Goal: Information Seeking & Learning: Learn about a topic

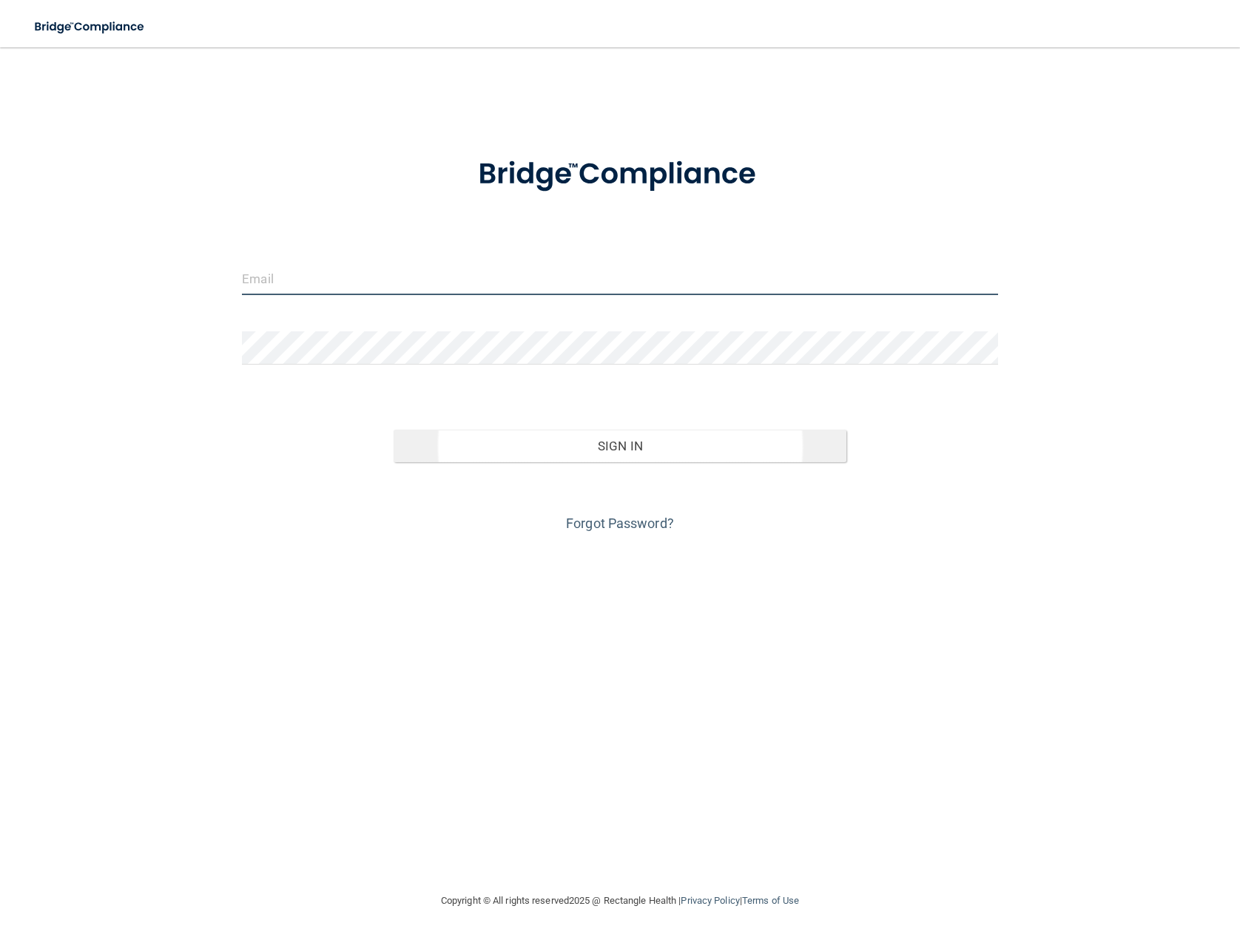
type input "[EMAIL_ADDRESS][DOMAIN_NAME]"
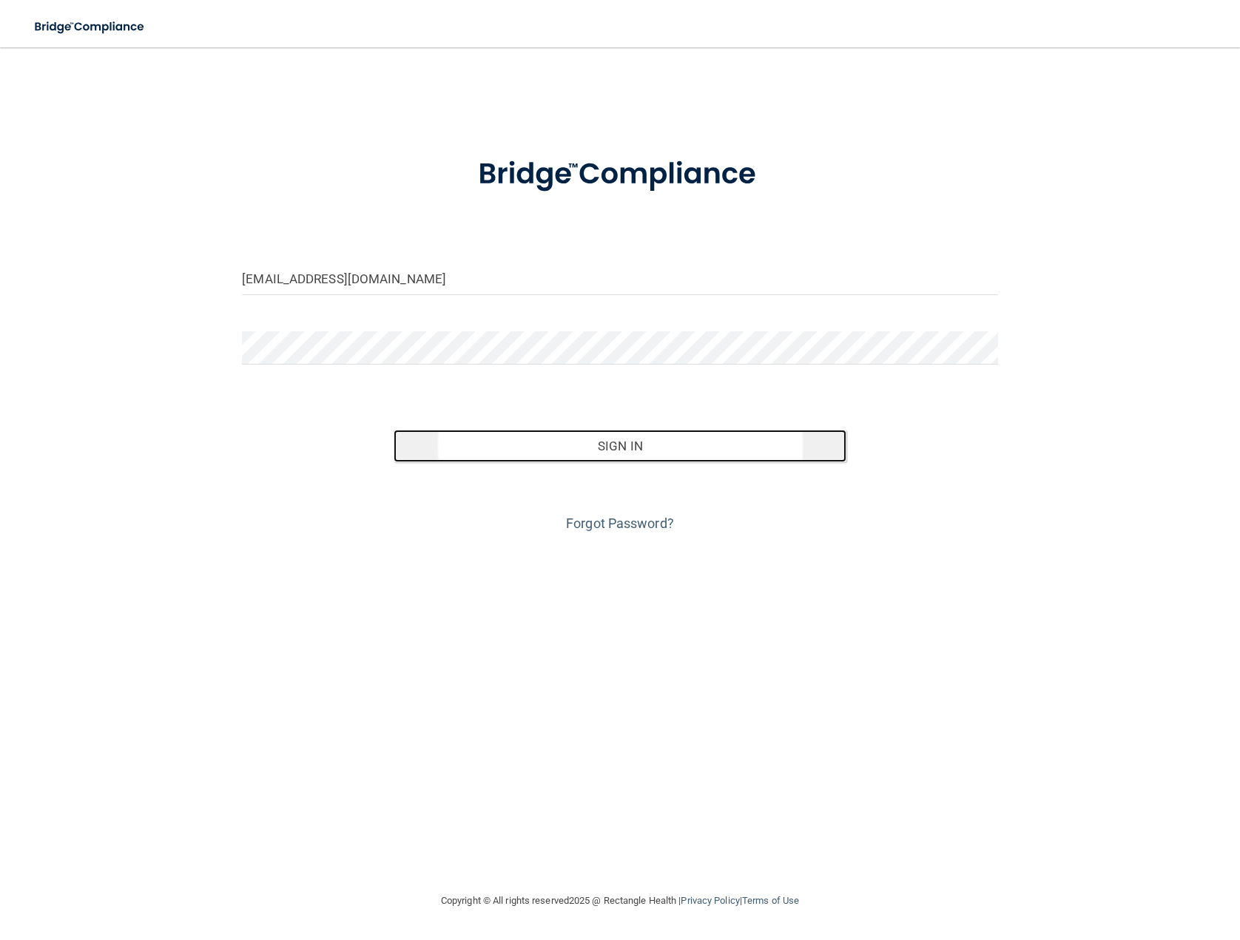
click at [661, 456] on button "Sign In" at bounding box center [619, 446] width 453 height 33
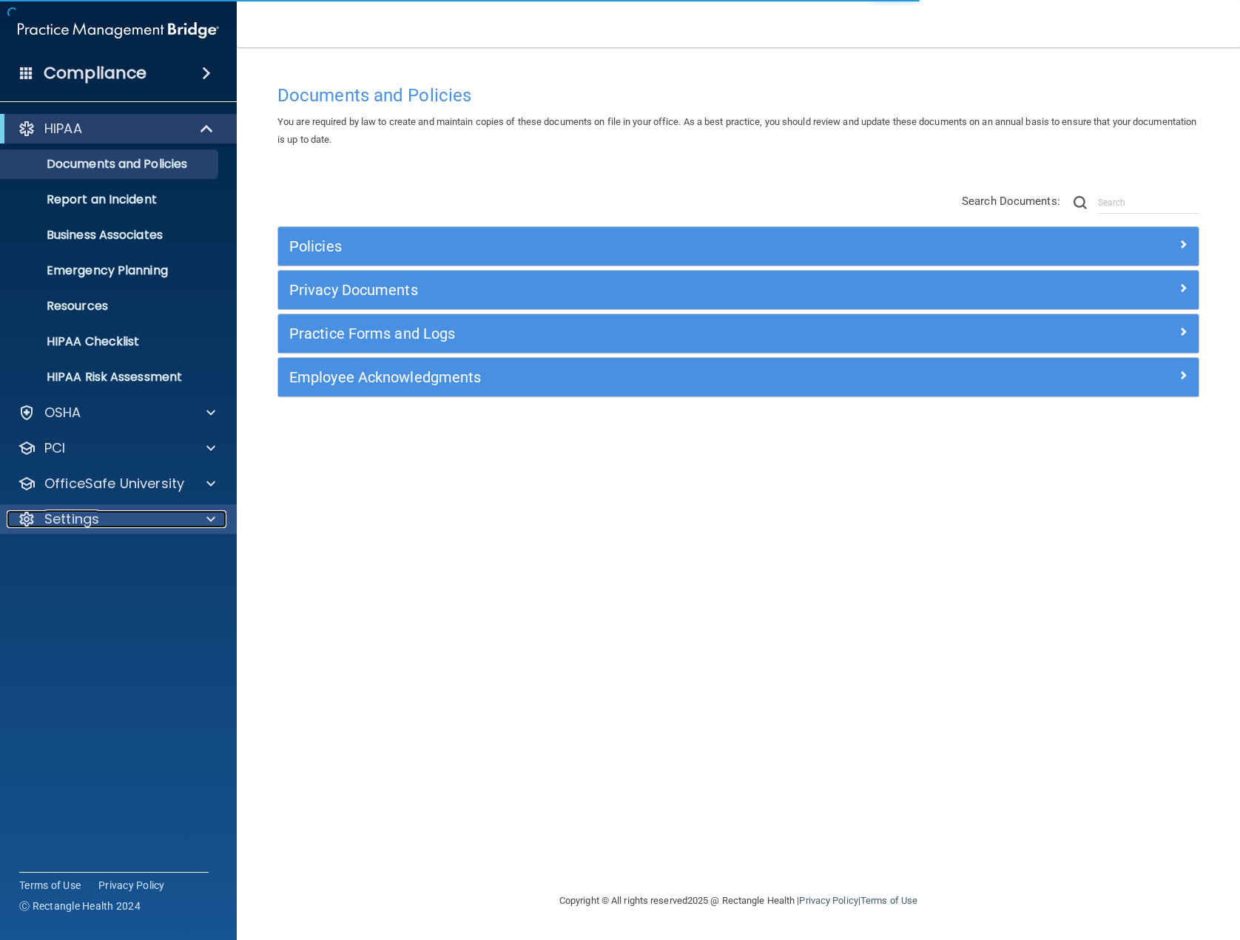
click at [138, 523] on div "Settings" at bounding box center [98, 519] width 183 height 18
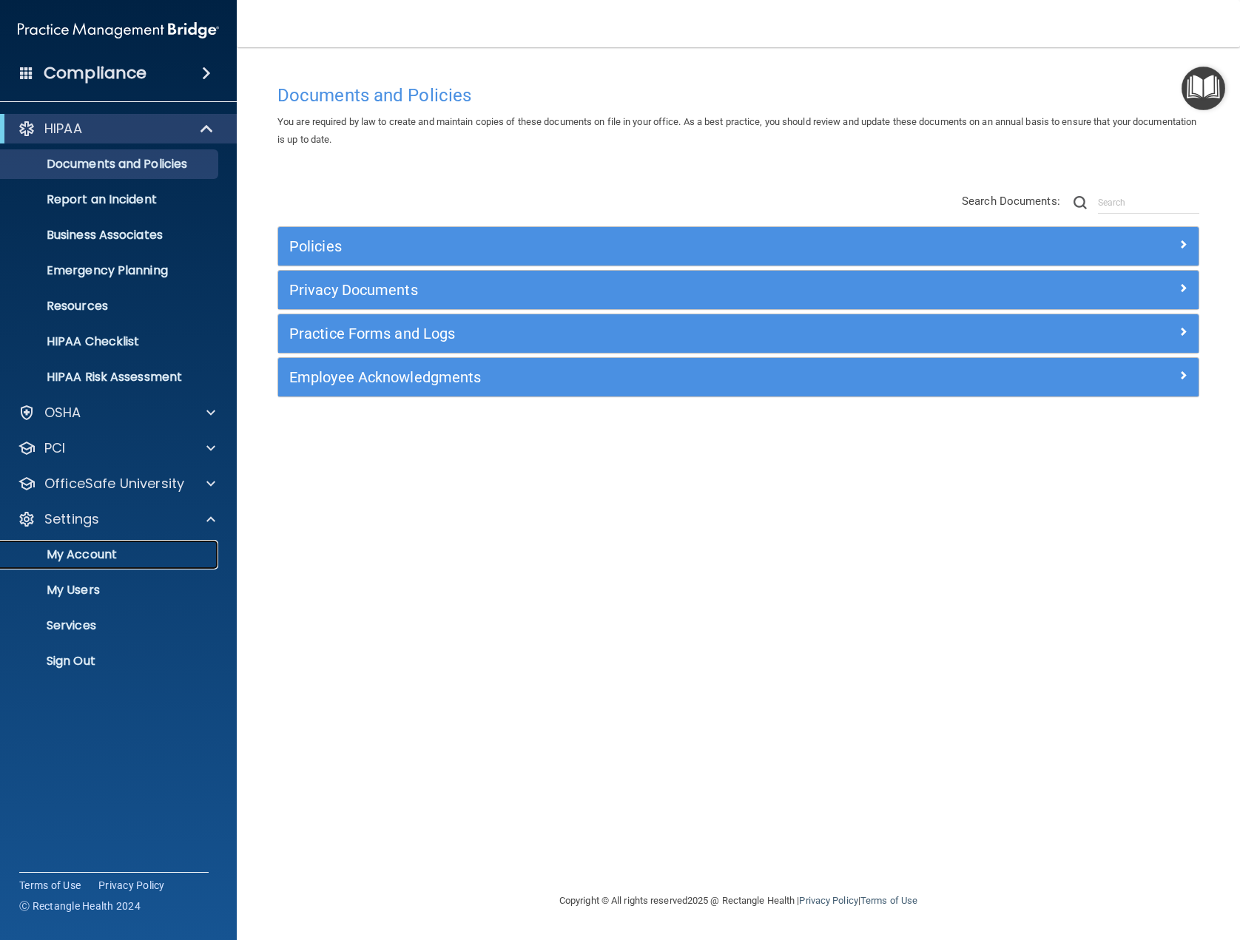
click at [124, 553] on p "My Account" at bounding box center [111, 554] width 202 height 15
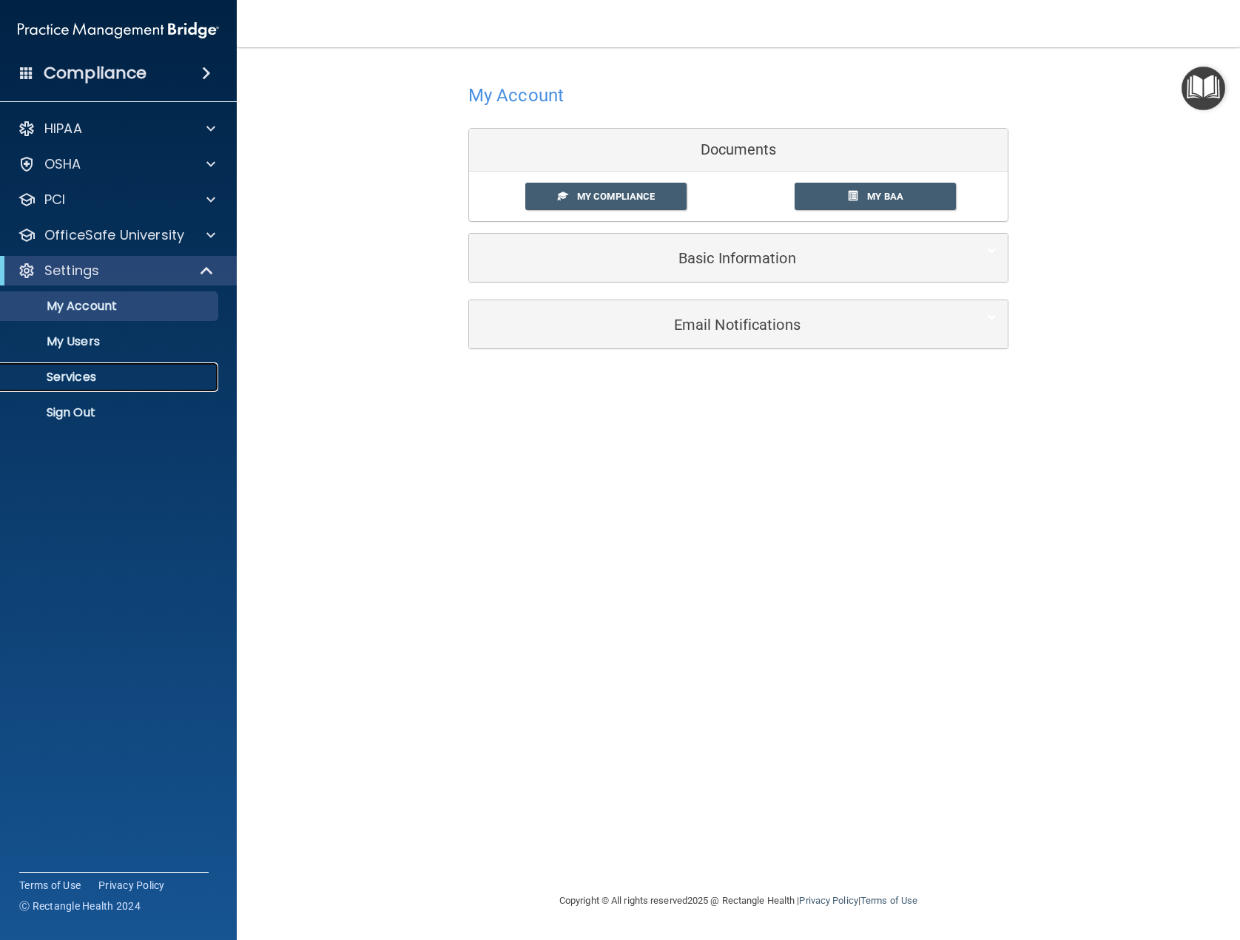
click at [116, 378] on p "Services" at bounding box center [111, 377] width 202 height 15
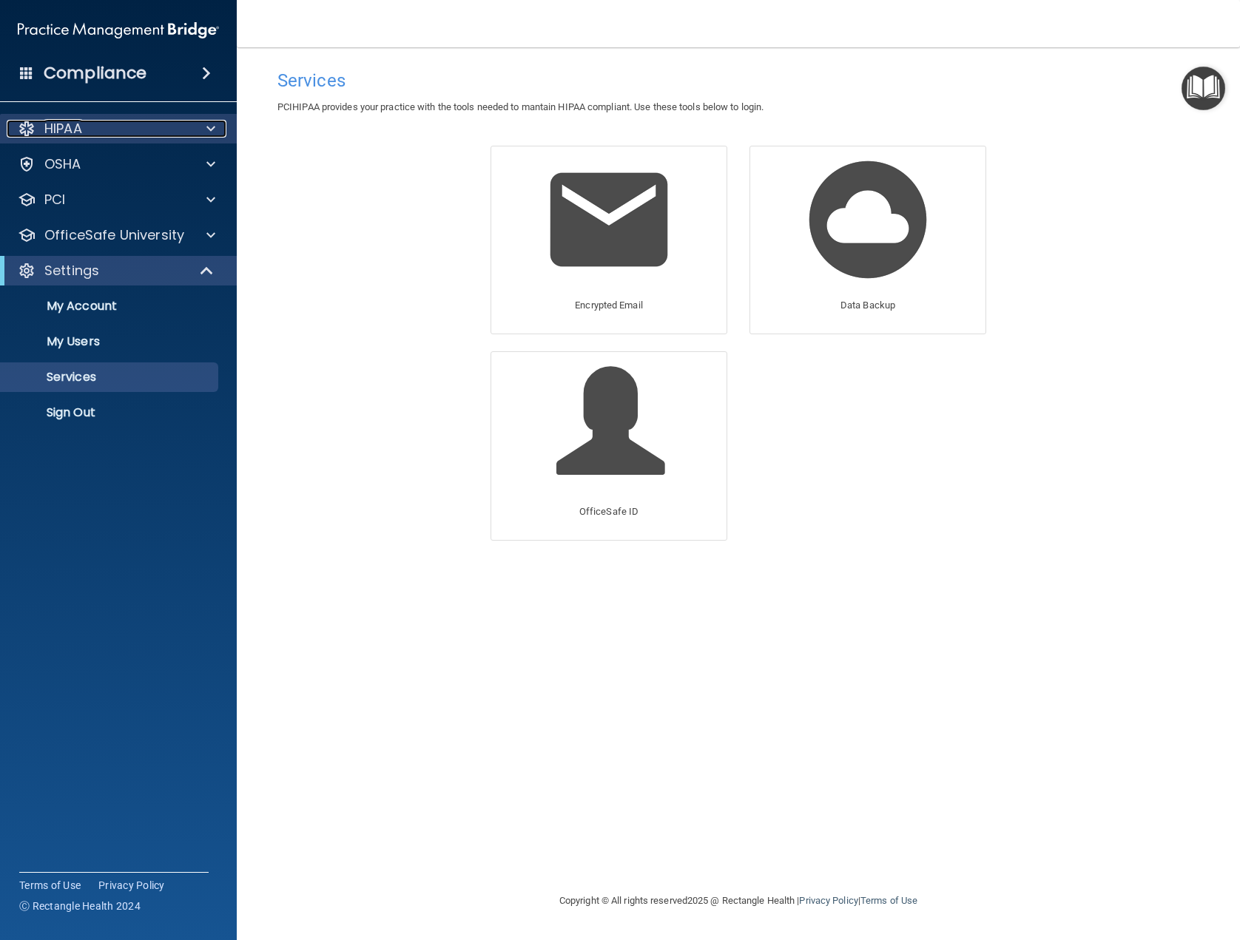
click at [147, 131] on div "HIPAA" at bounding box center [98, 129] width 183 height 18
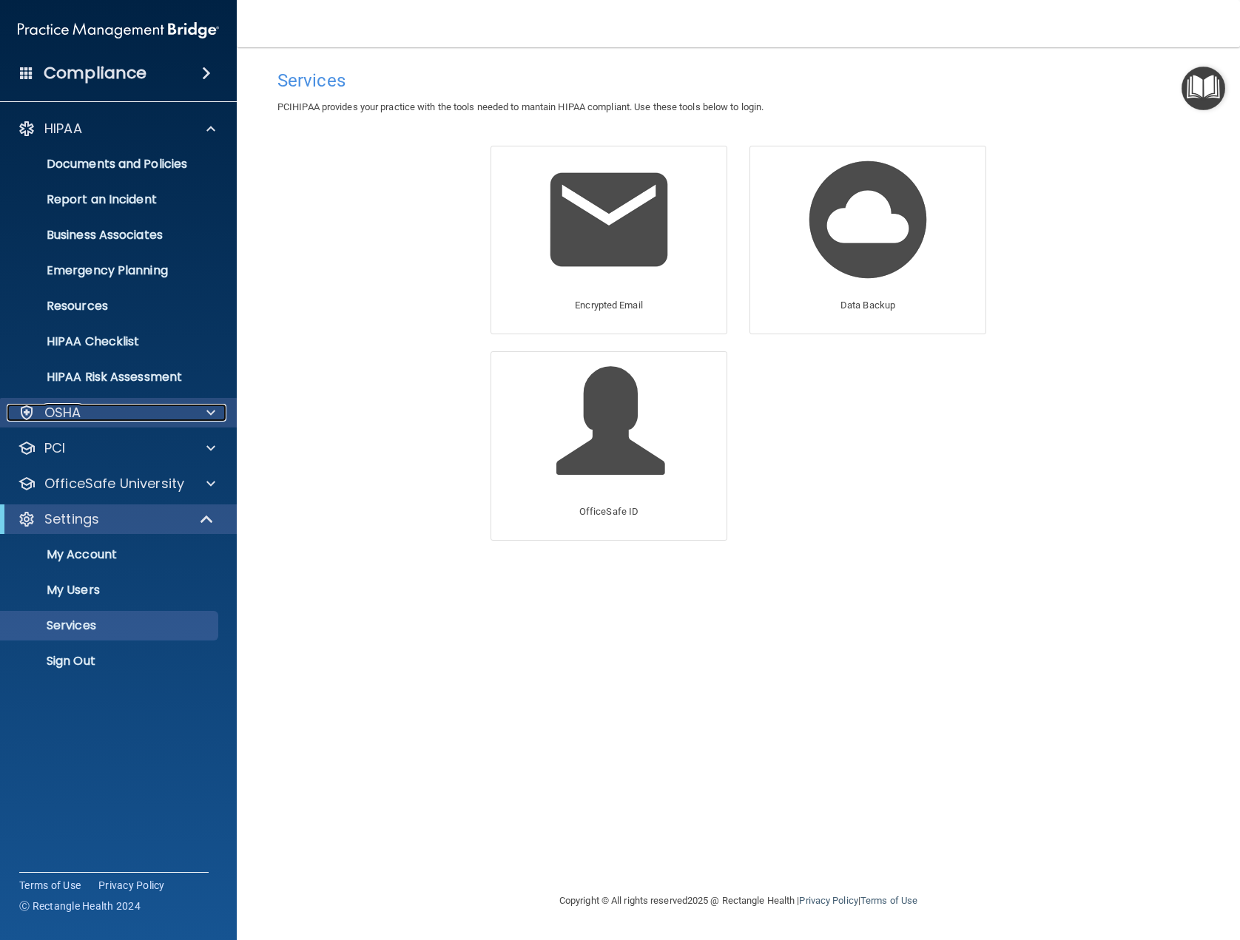
click at [172, 412] on div "OSHA" at bounding box center [98, 413] width 183 height 18
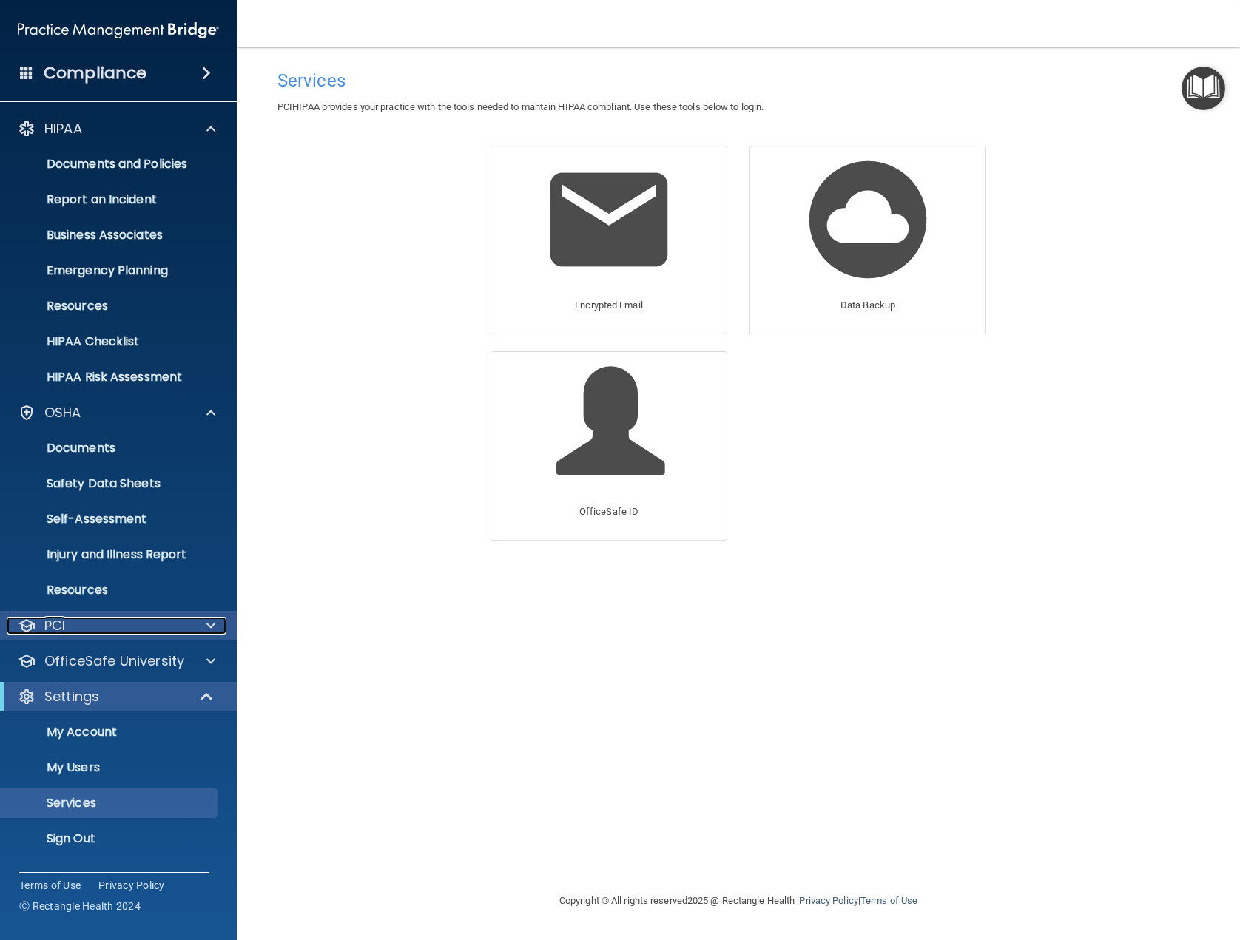
click at [167, 620] on div "PCI" at bounding box center [98, 626] width 183 height 18
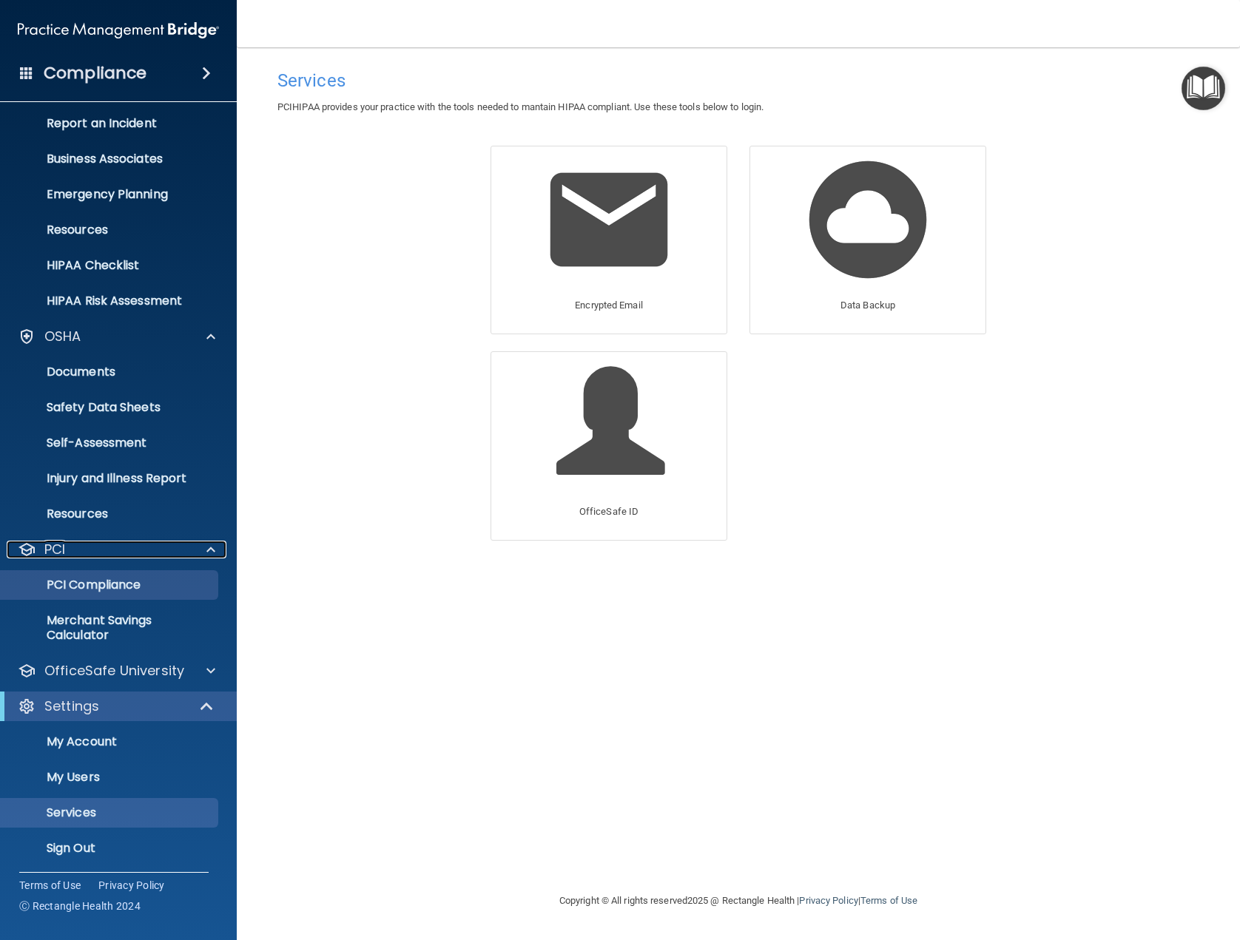
scroll to position [79, 0]
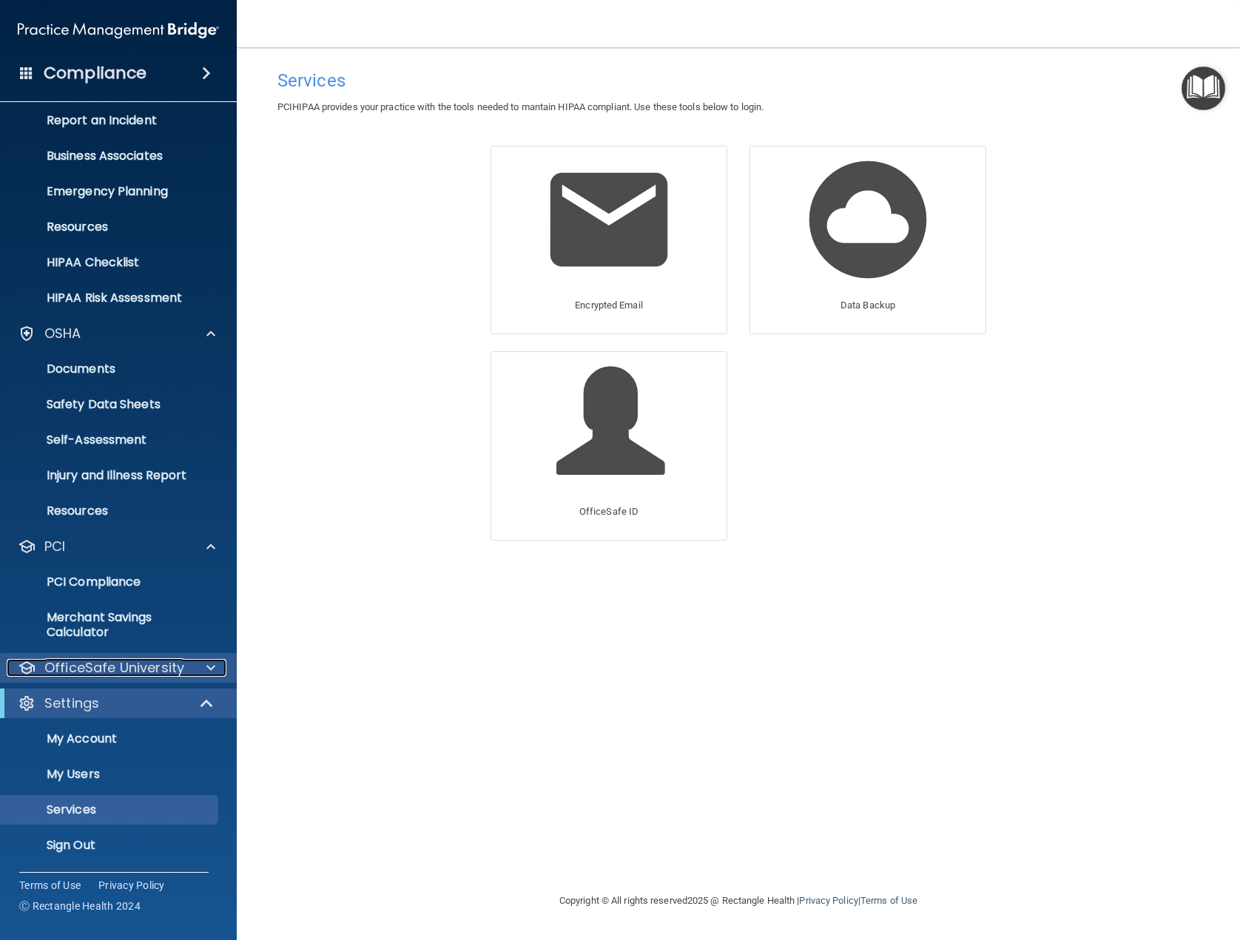
click at [206, 674] on div at bounding box center [208, 668] width 37 height 18
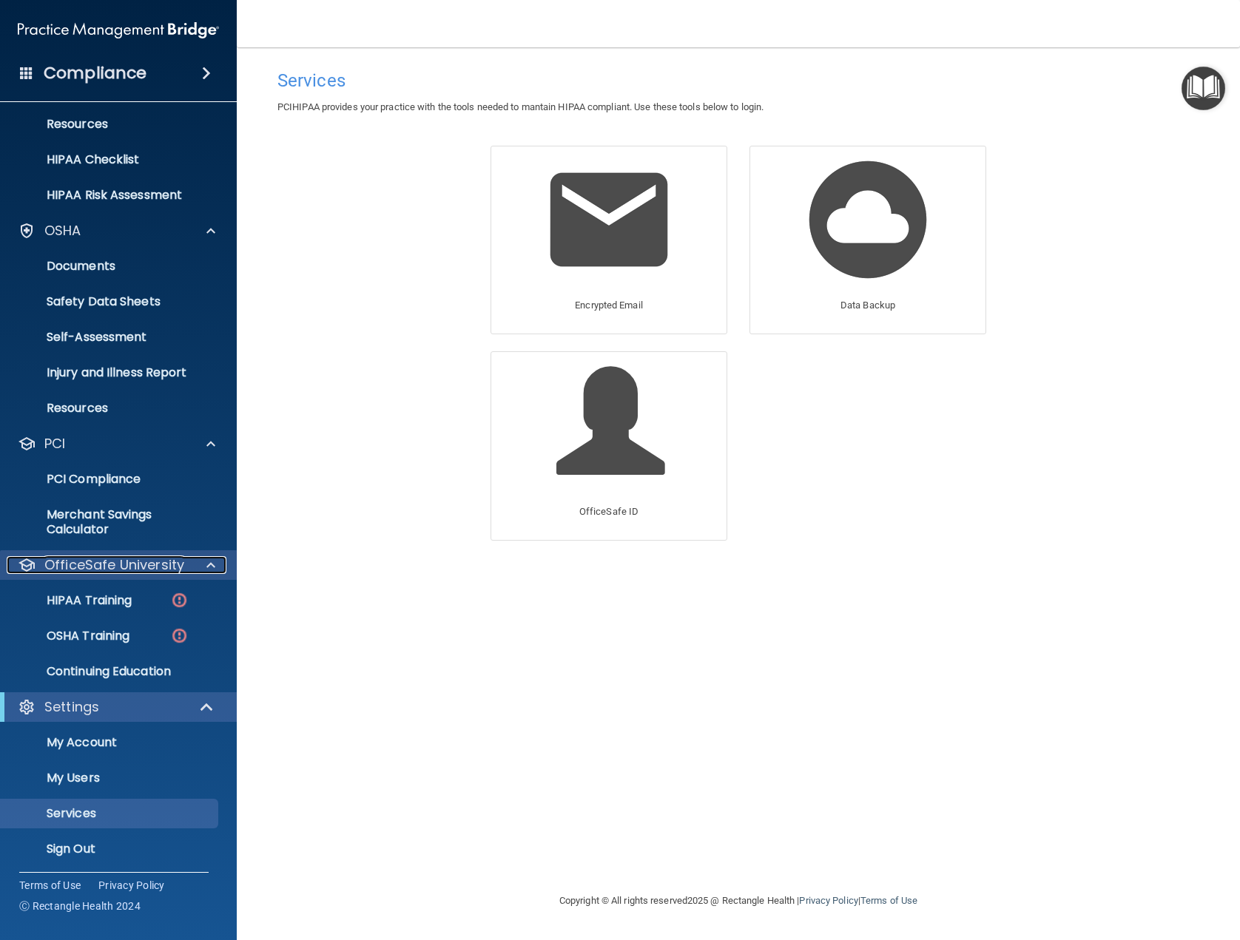
scroll to position [186, 0]
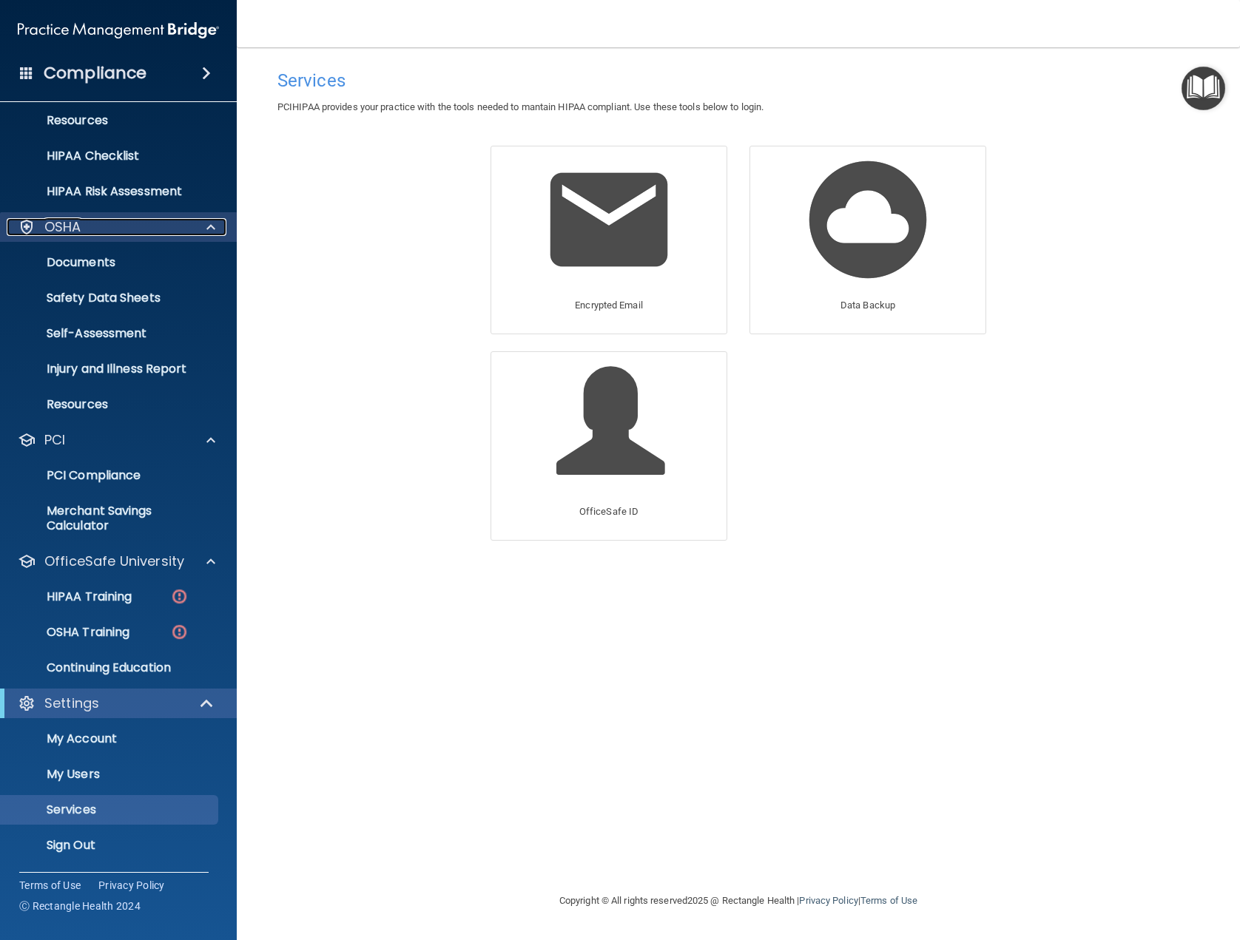
click at [203, 233] on div at bounding box center [208, 227] width 37 height 18
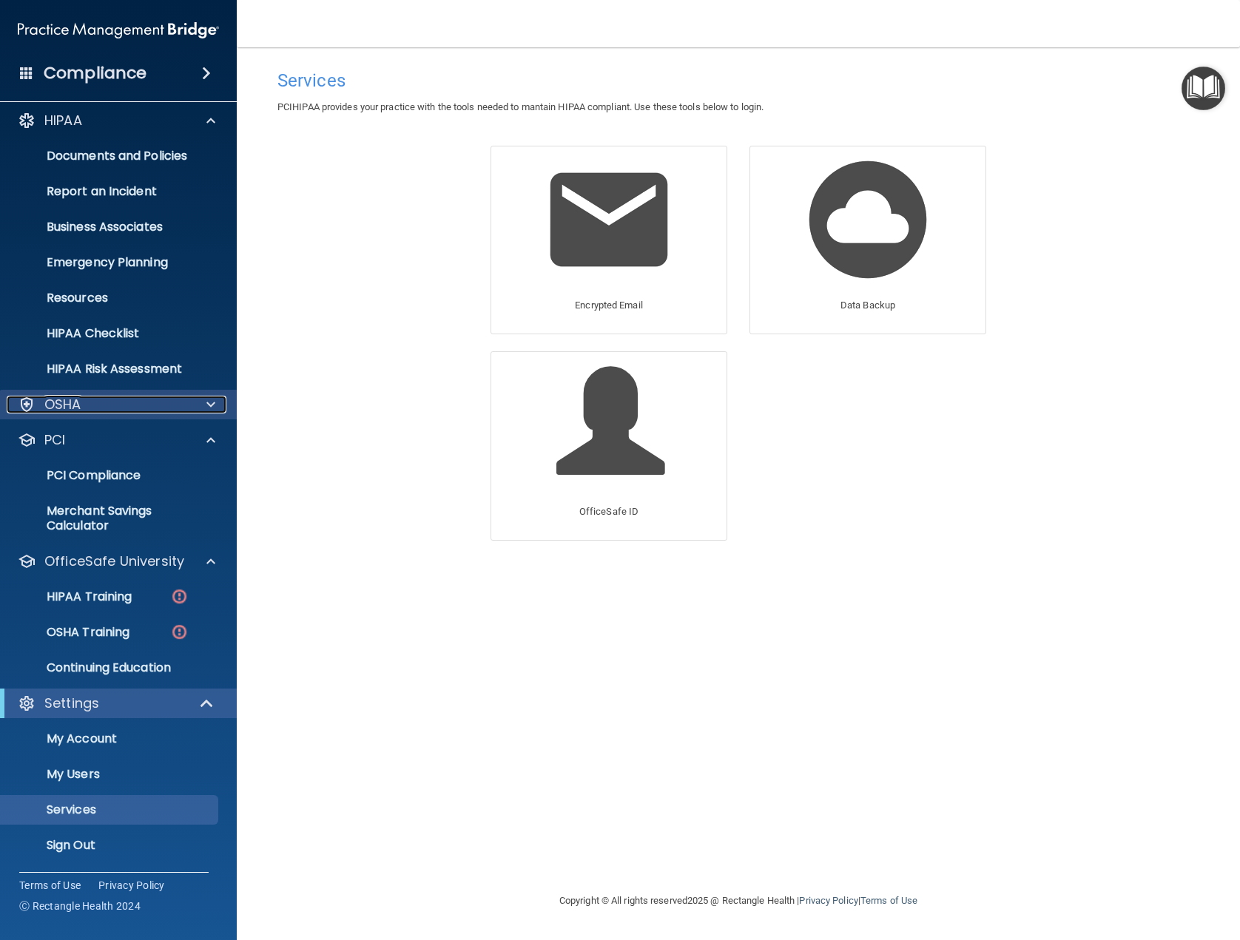
scroll to position [8, 0]
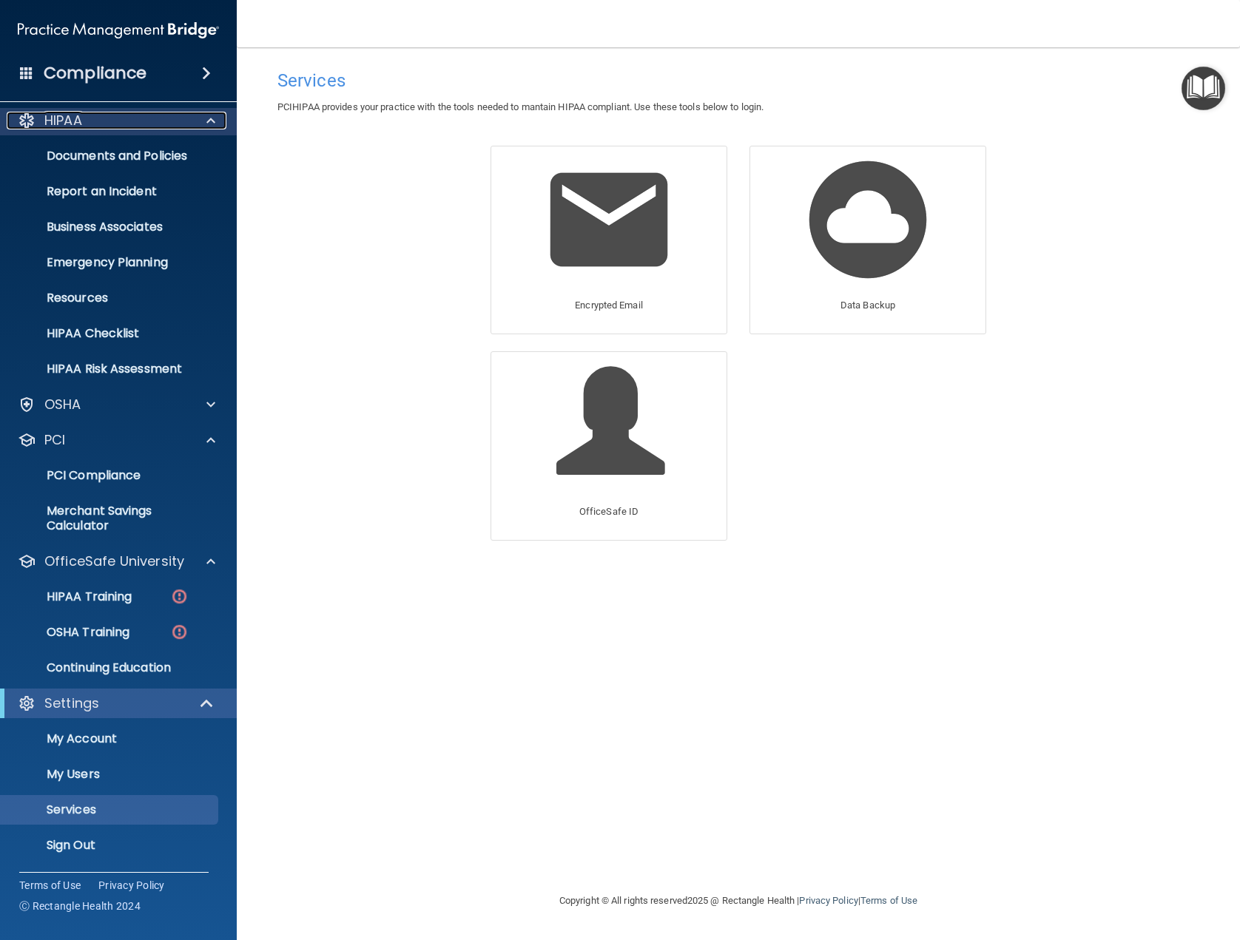
click at [212, 128] on span at bounding box center [210, 121] width 9 height 18
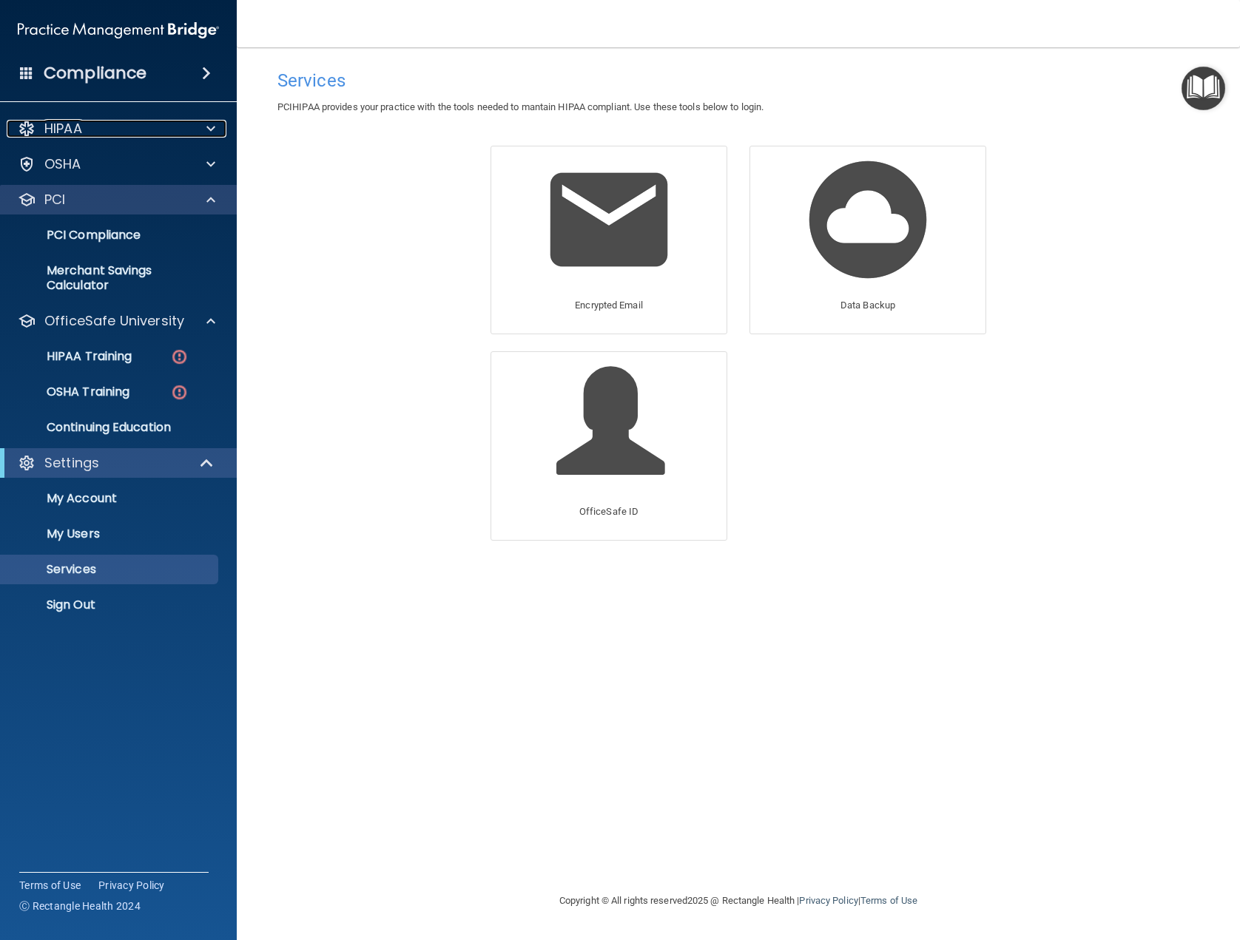
scroll to position [0, 0]
click at [213, 209] on div "PCI" at bounding box center [118, 200] width 237 height 30
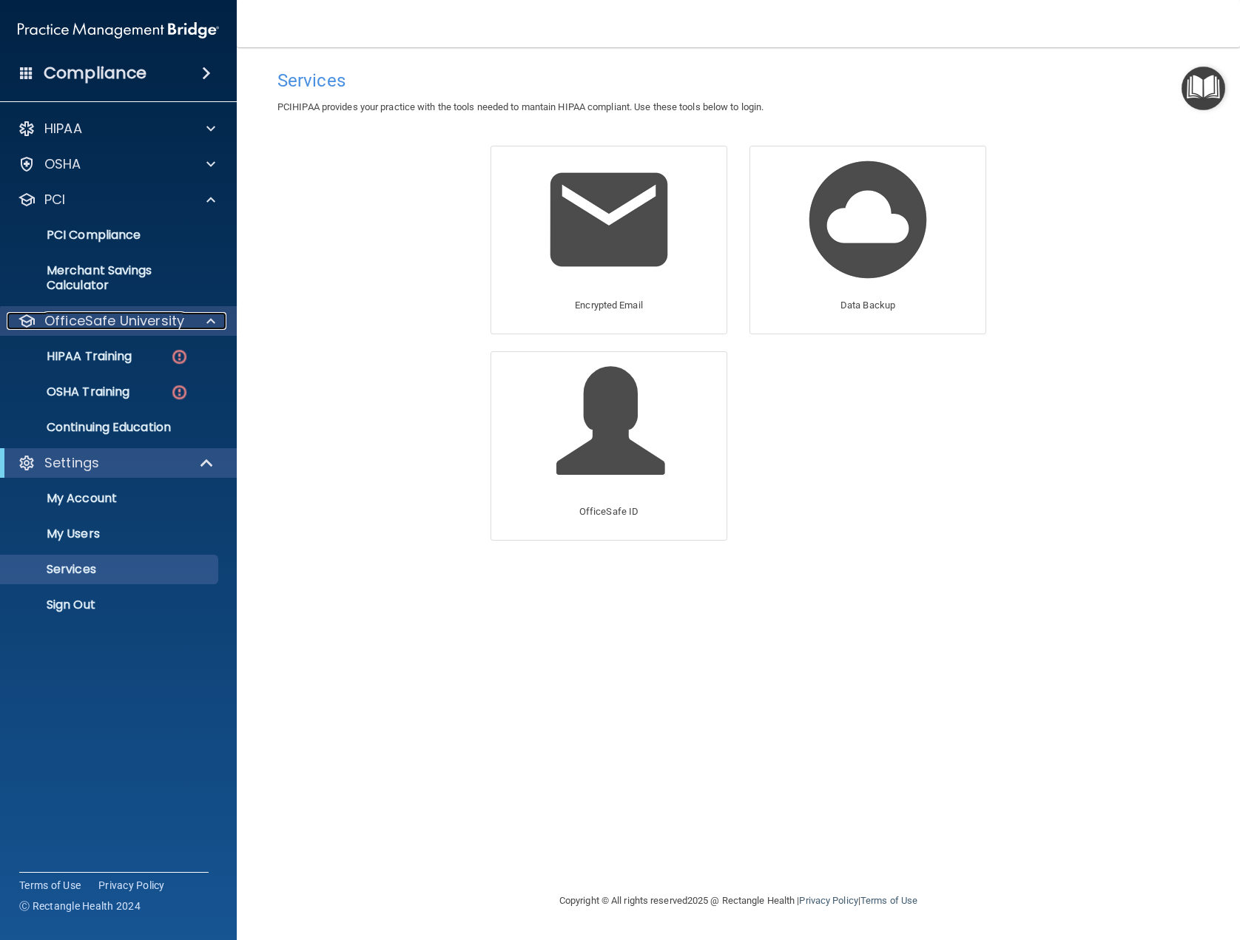
click at [213, 321] on span at bounding box center [210, 321] width 9 height 18
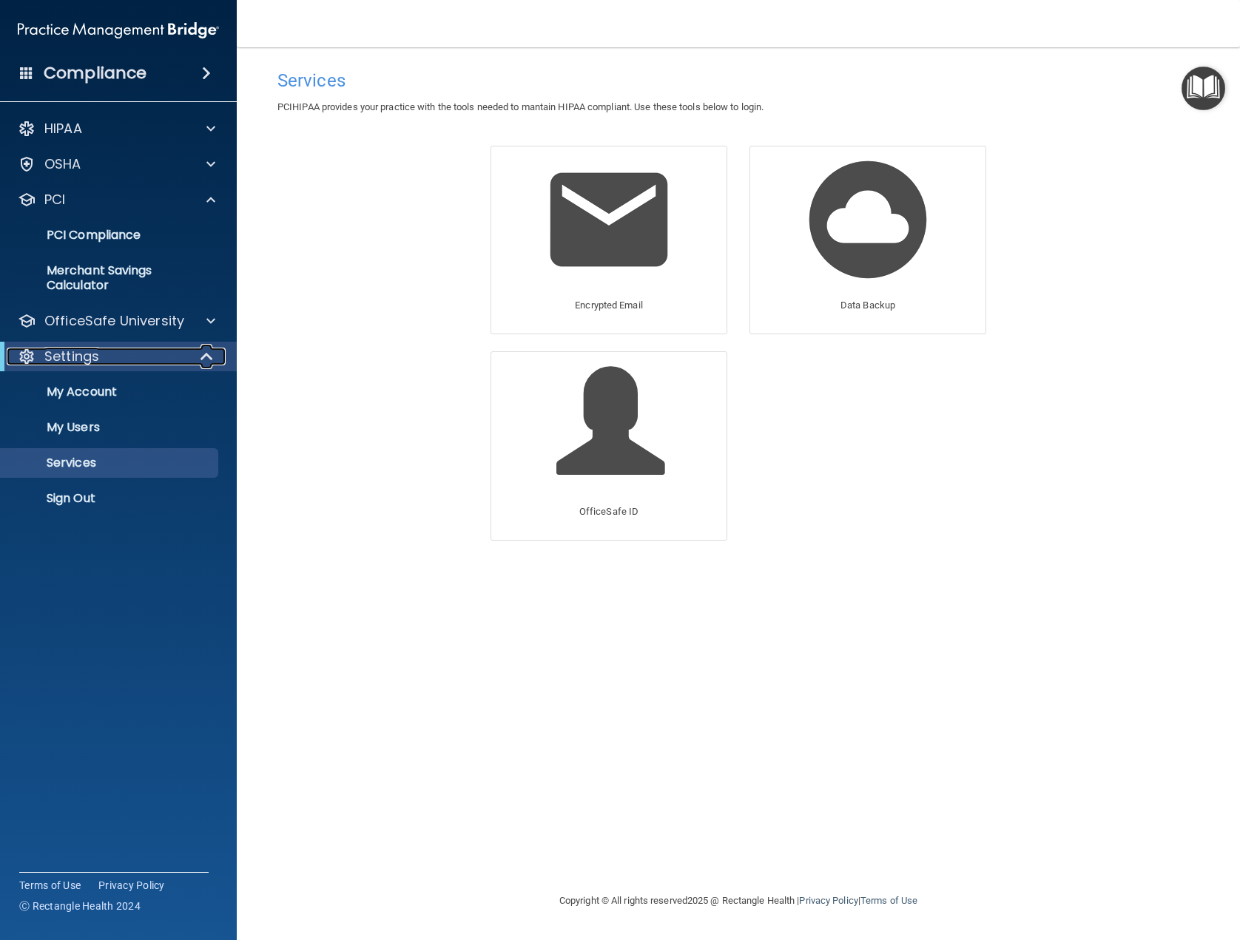
click at [217, 353] on div at bounding box center [207, 357] width 36 height 18
click at [203, 359] on div at bounding box center [207, 357] width 36 height 18
click at [153, 391] on p "My Account" at bounding box center [111, 392] width 202 height 15
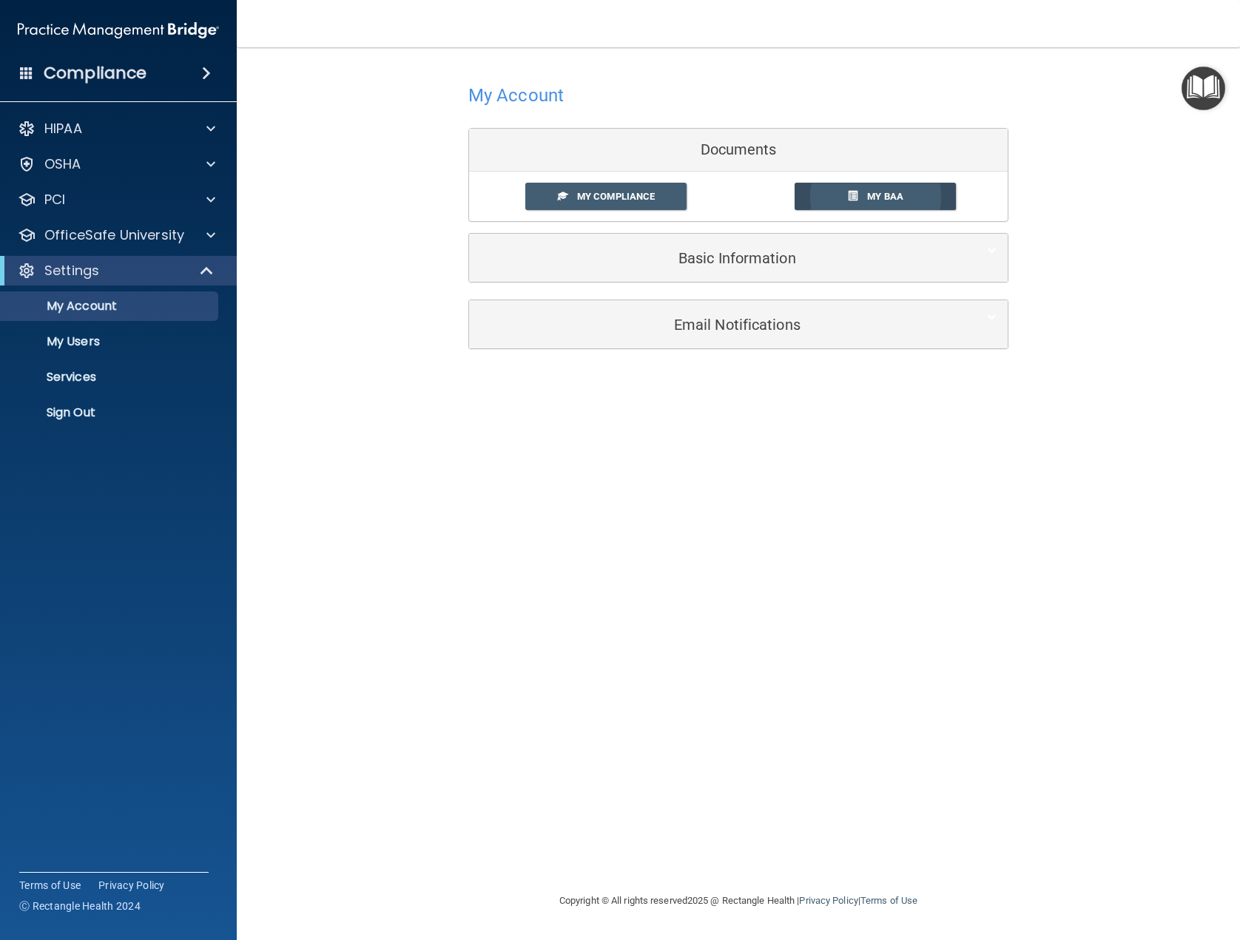
drag, startPoint x: 846, startPoint y: 197, endPoint x: 854, endPoint y: 196, distance: 8.2
click at [854, 196] on link "My BAA" at bounding box center [875, 196] width 162 height 27
click at [638, 204] on link "My Compliance" at bounding box center [606, 196] width 162 height 27
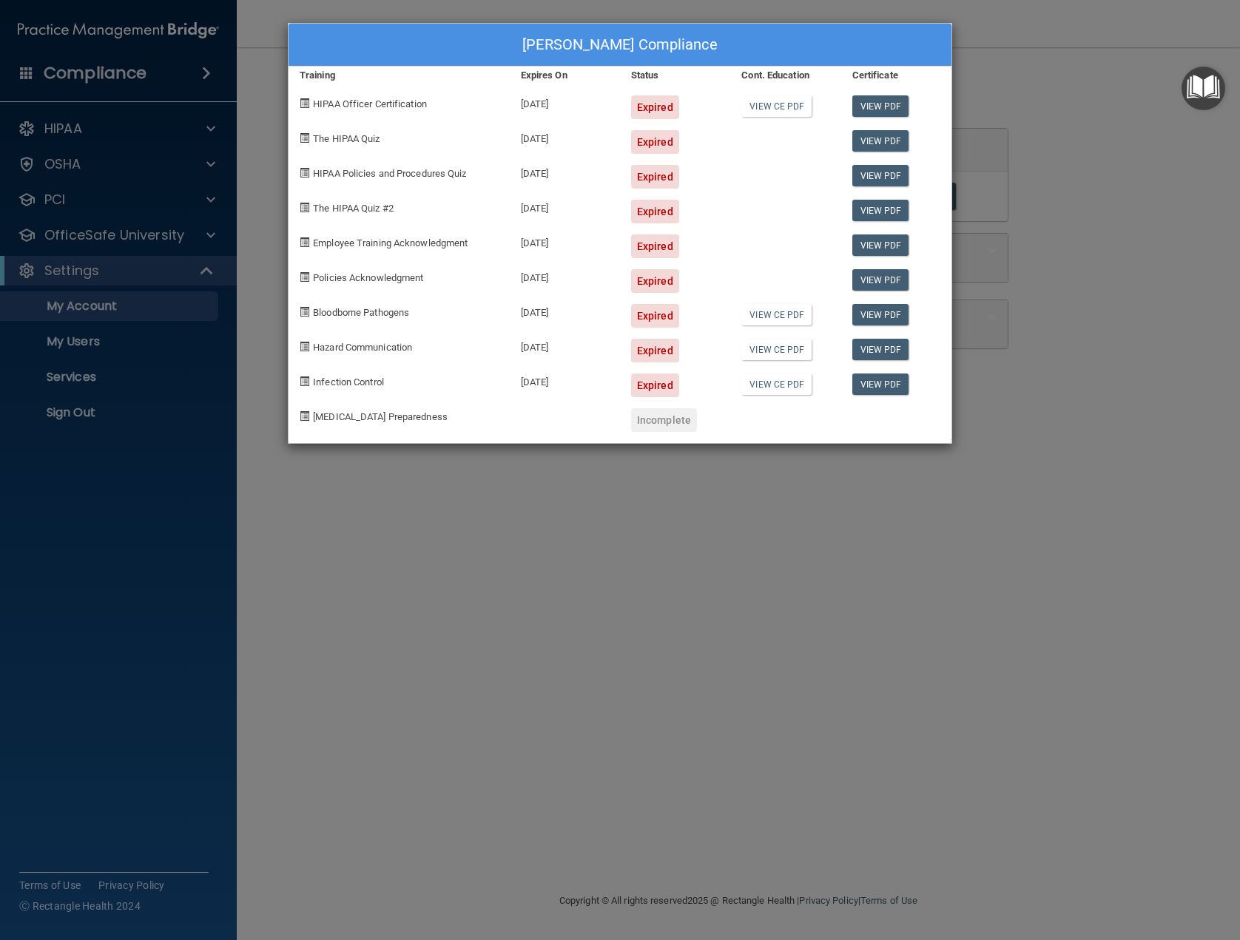
click at [906, 41] on div "[PERSON_NAME] Compliance" at bounding box center [619, 45] width 663 height 43
click at [1015, 497] on div "[PERSON_NAME] Compliance Training Expires On Status Cont. Education Certificate…" at bounding box center [620, 470] width 1240 height 940
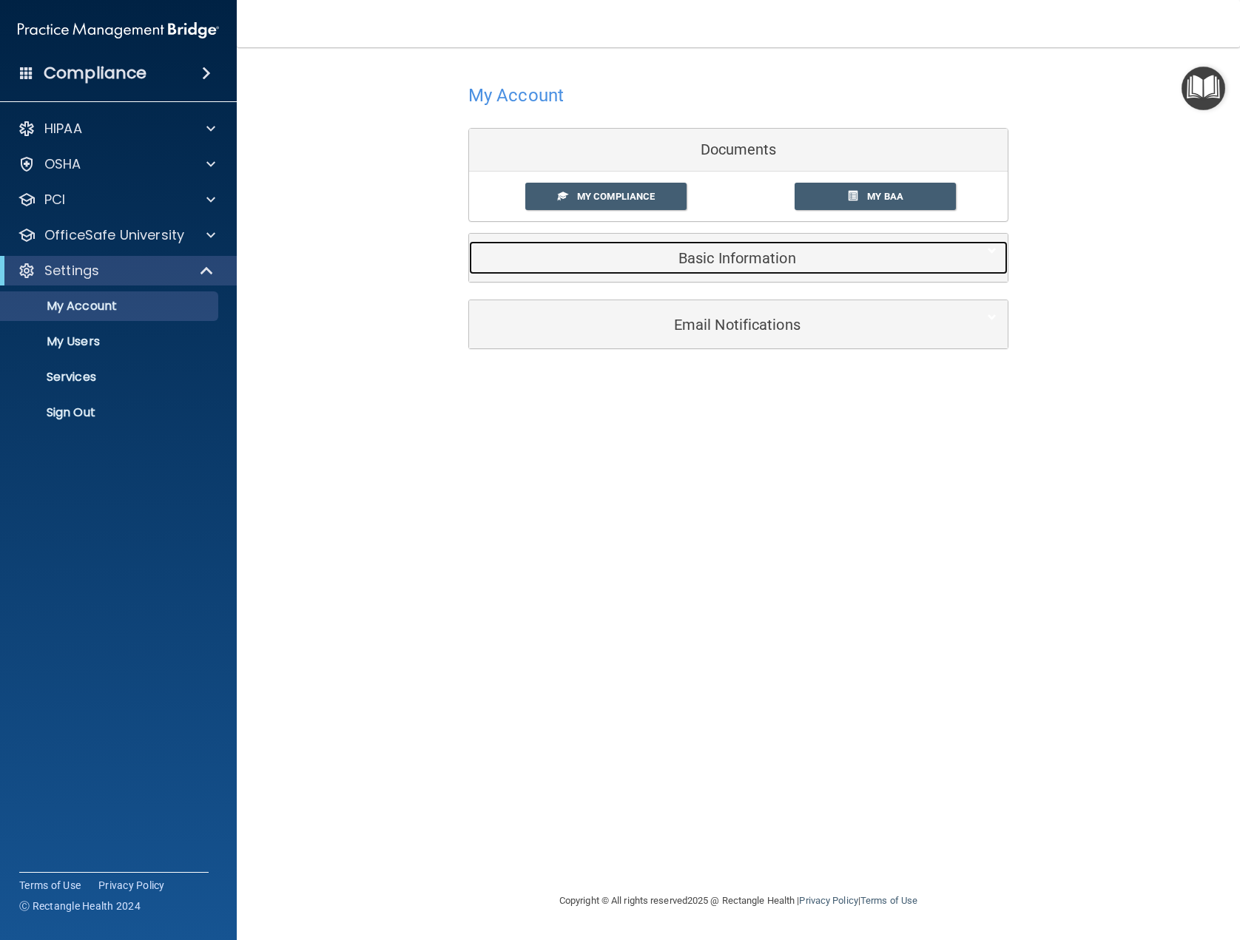
click at [694, 269] on div "Basic Information" at bounding box center [715, 257] width 493 height 33
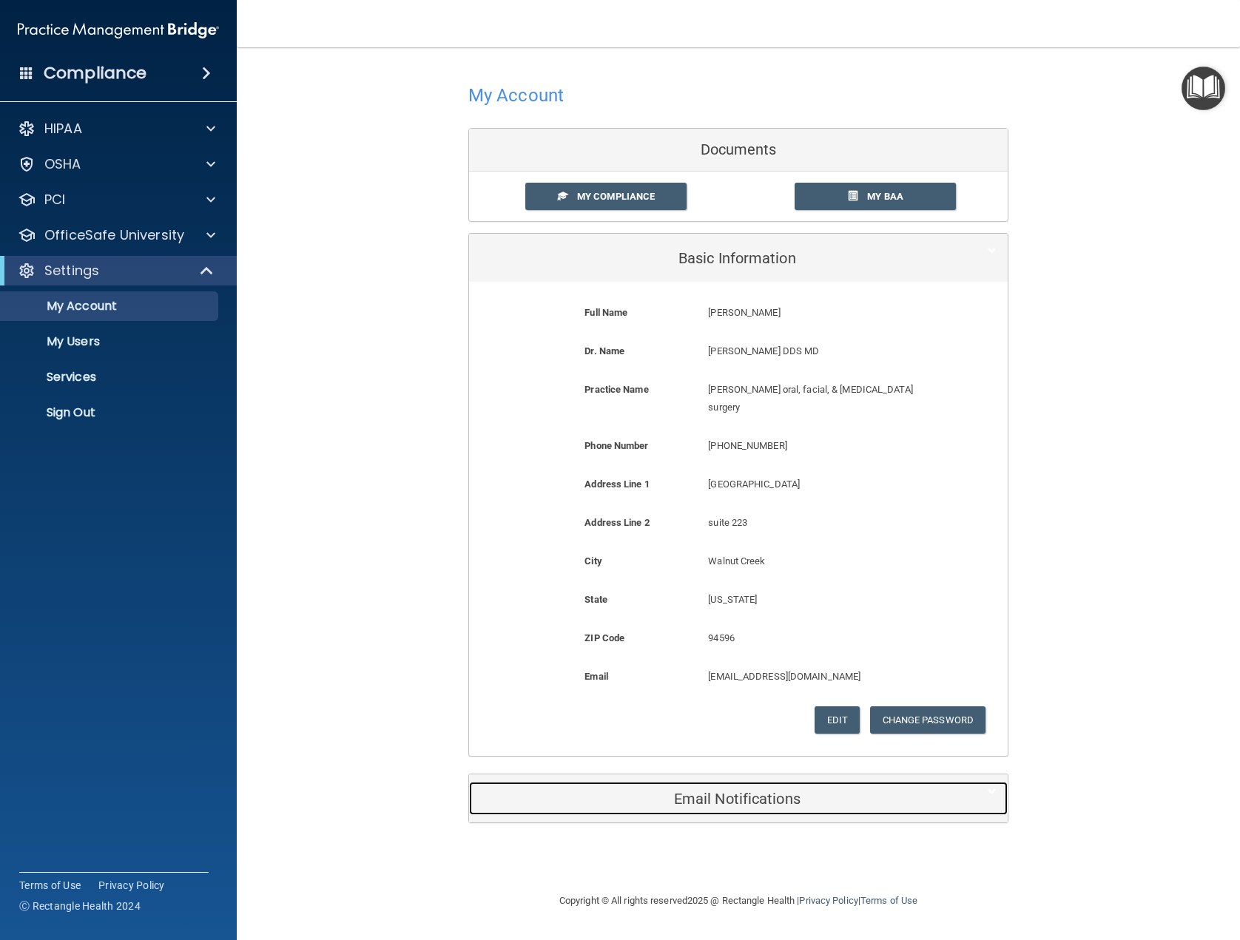
click at [768, 791] on h5 "Email Notifications" at bounding box center [715, 799] width 471 height 16
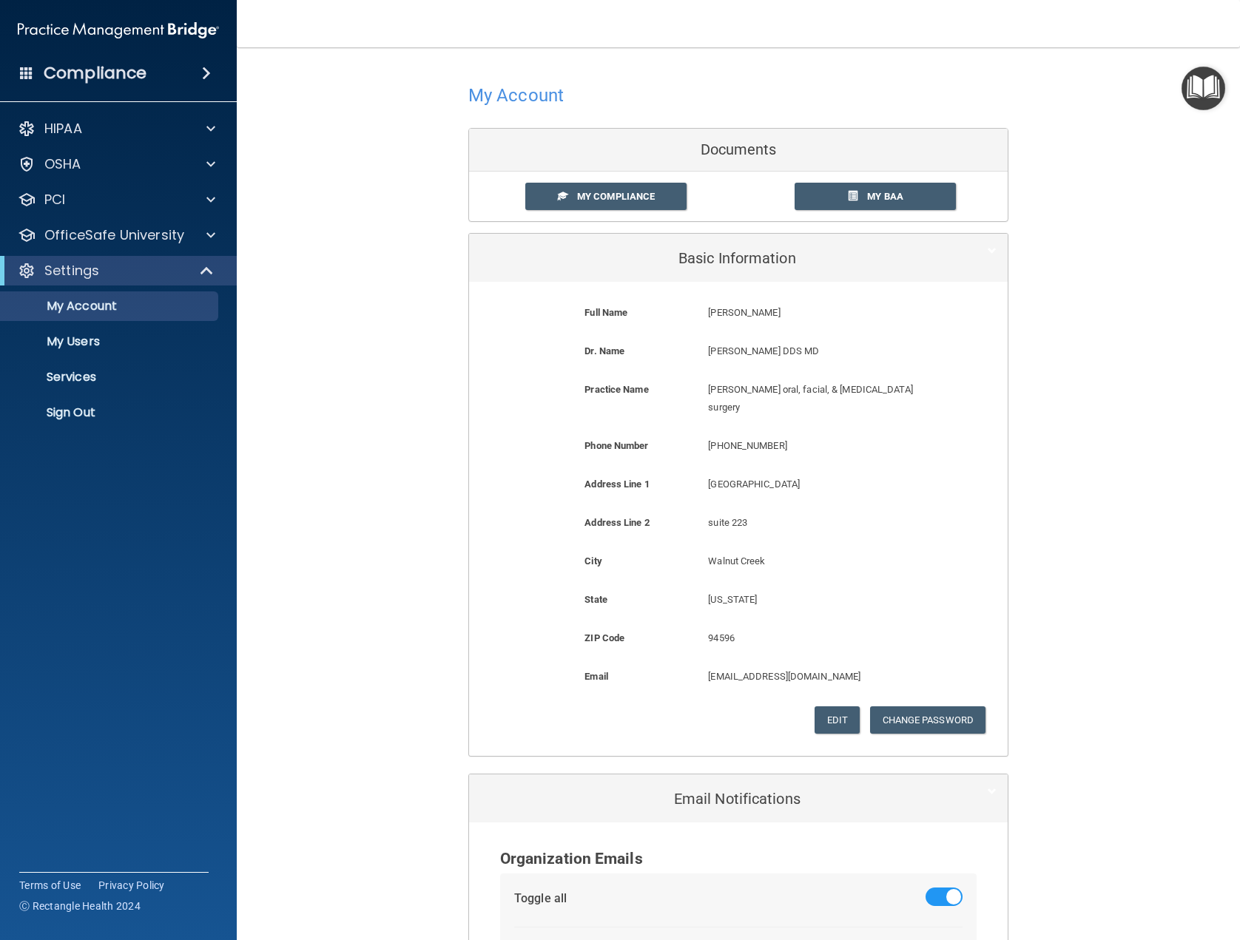
click at [34, 69] on div "Compliance" at bounding box center [118, 73] width 237 height 33
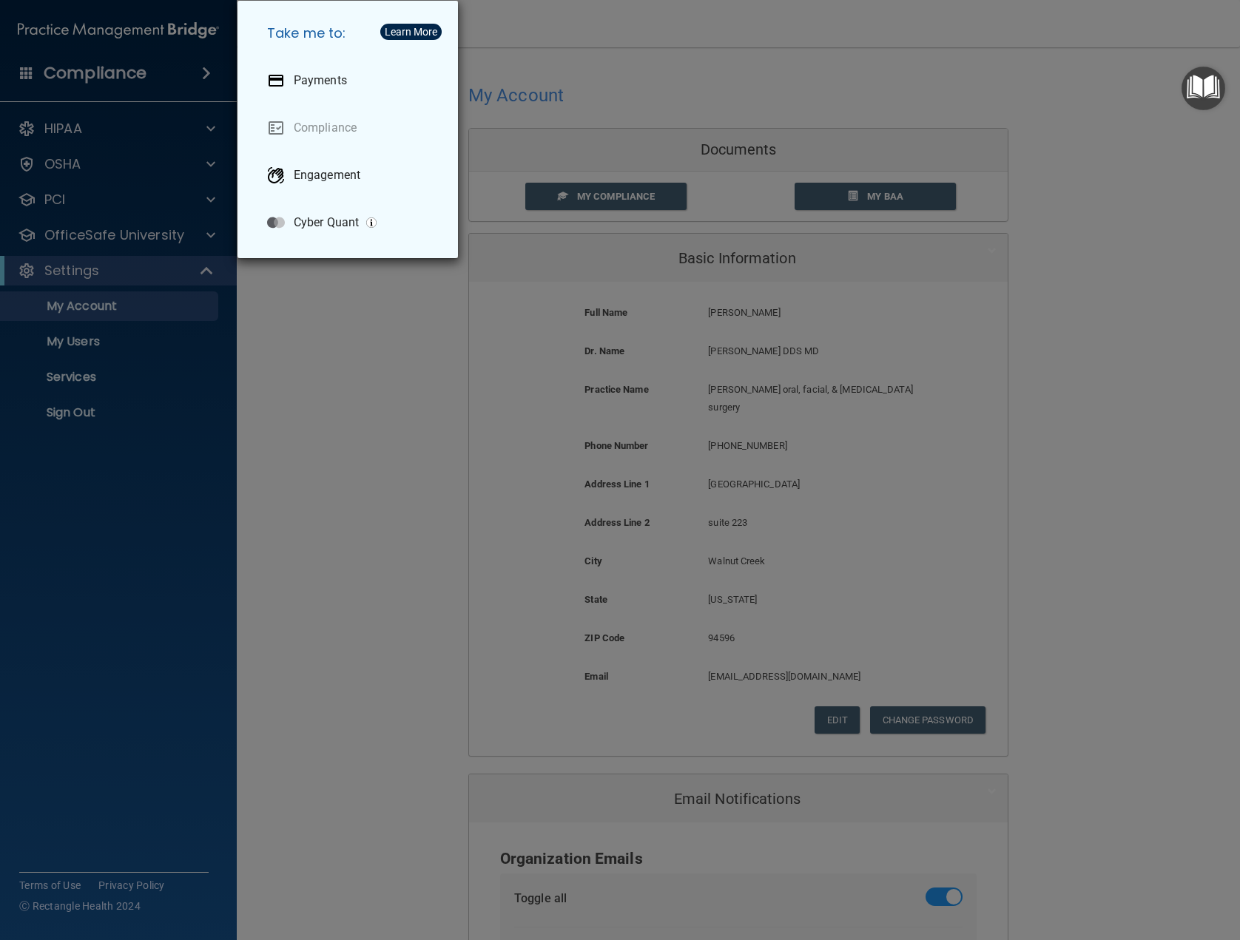
click at [375, 300] on div "Take me to: Payments Compliance Engagement Cyber Quant" at bounding box center [620, 470] width 1240 height 940
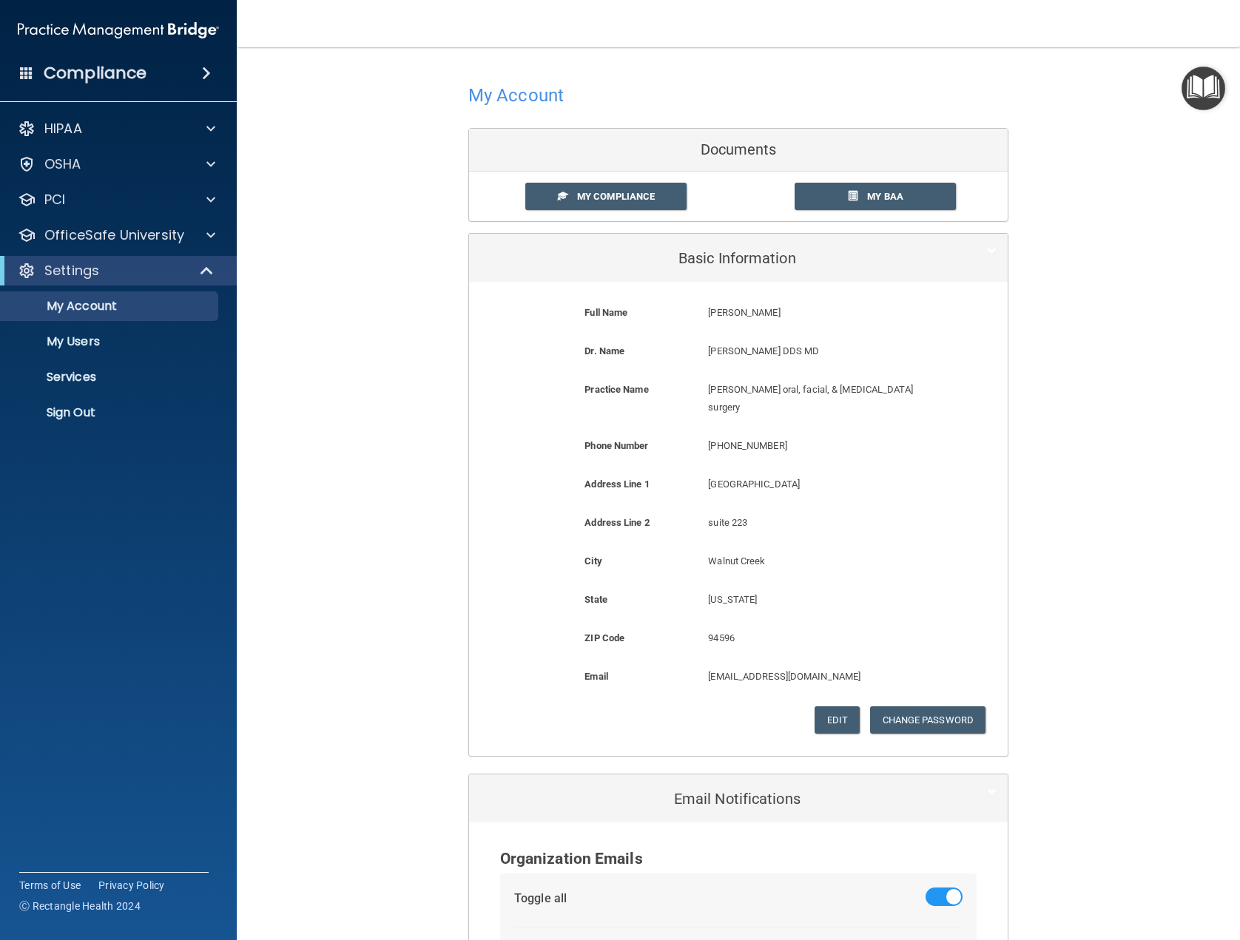
click at [1208, 95] on img "Open Resource Center" at bounding box center [1203, 89] width 44 height 44
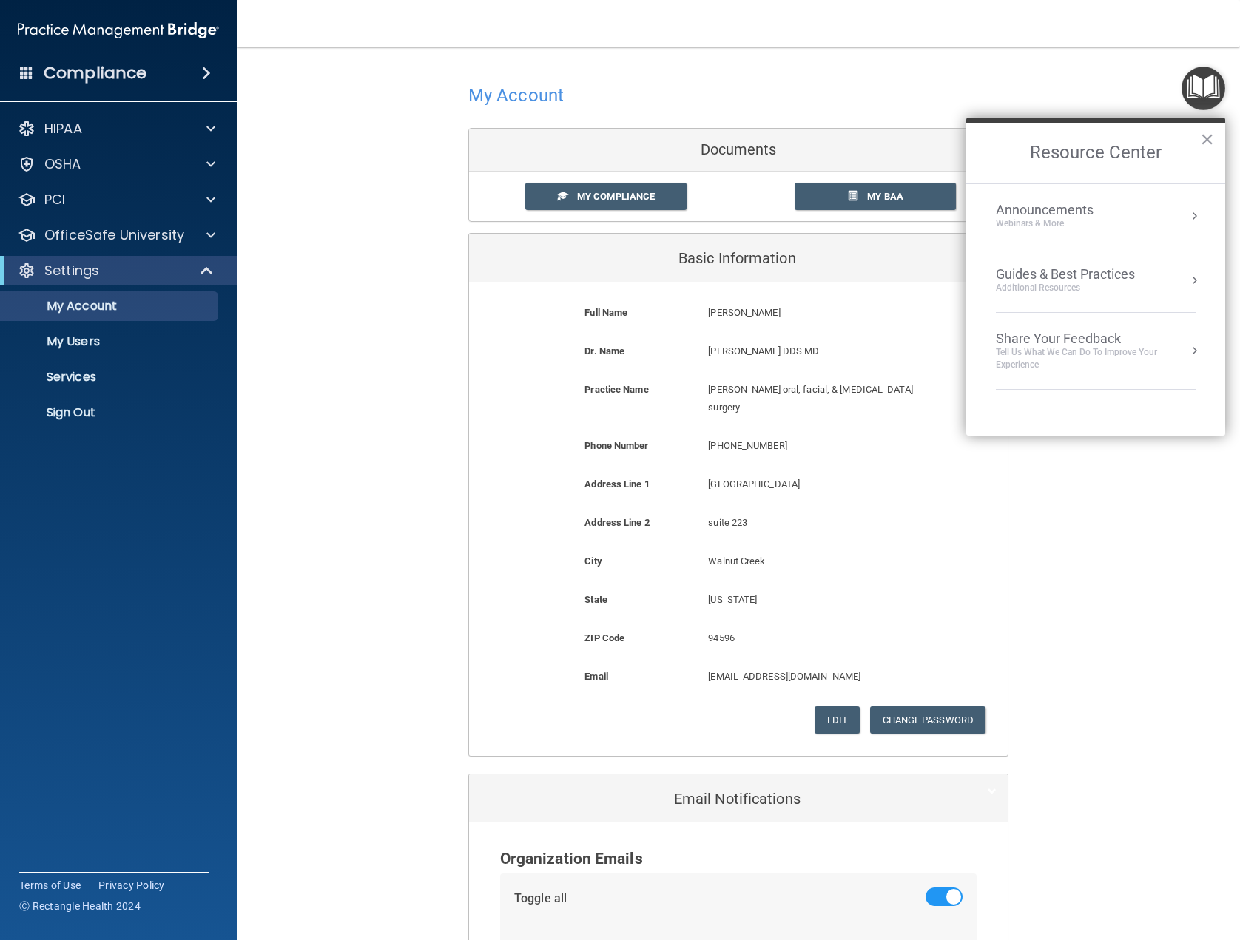
click at [1157, 338] on div "Share Your Feedback" at bounding box center [1096, 339] width 200 height 16
click at [977, 152] on button "Back to Resource Center Home" at bounding box center [983, 152] width 15 height 15
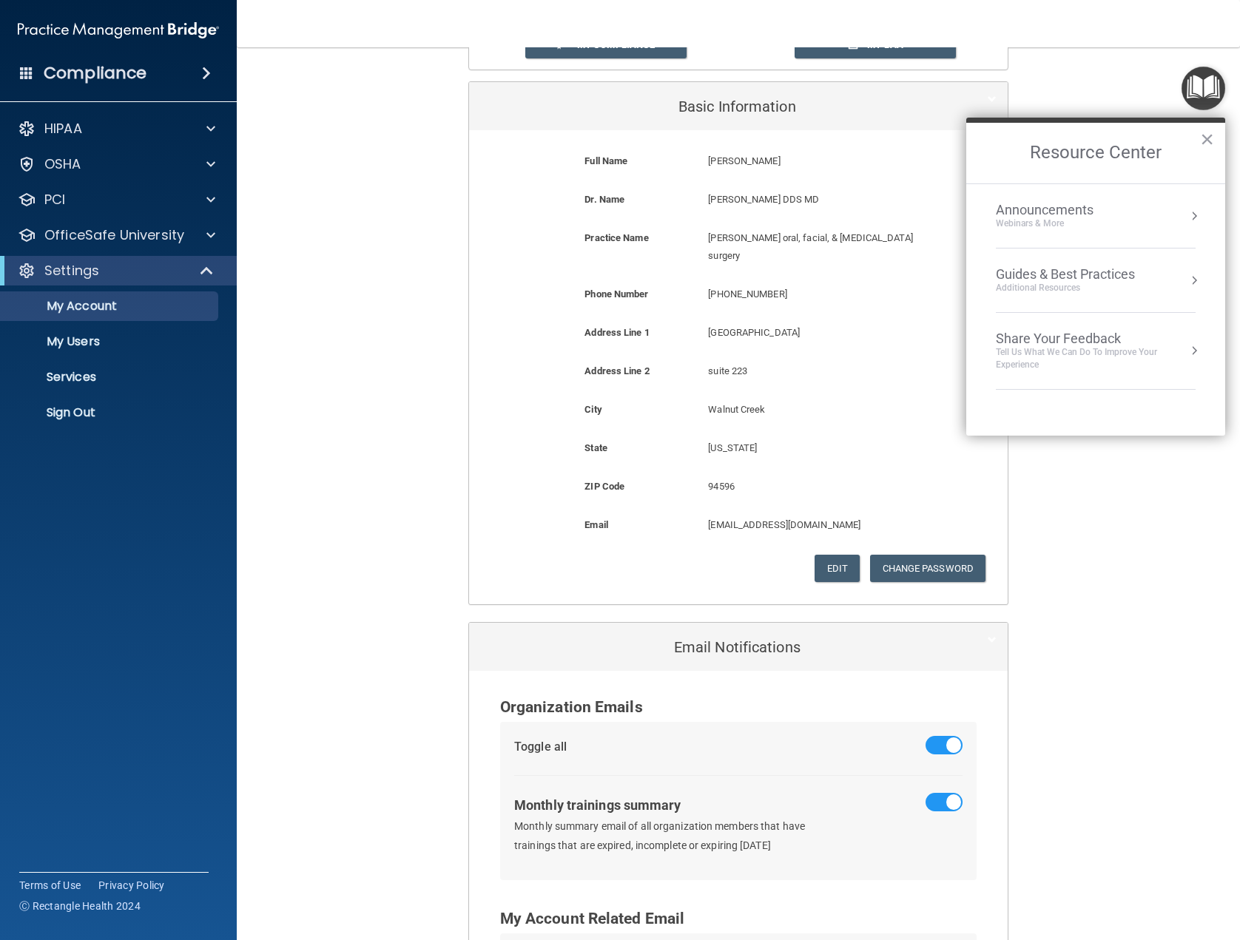
scroll to position [337, 0]
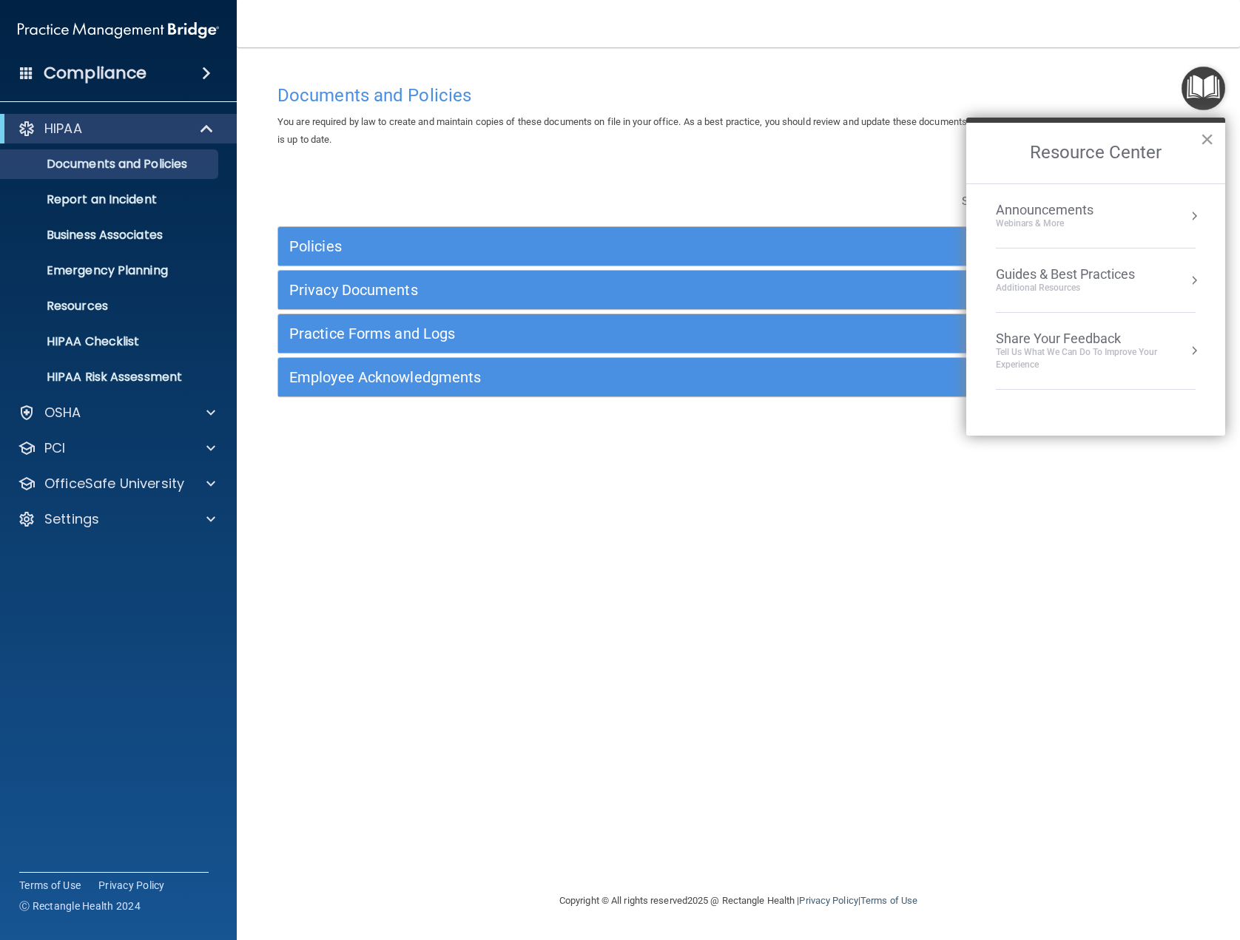
click at [1204, 142] on button "×" at bounding box center [1207, 139] width 14 height 24
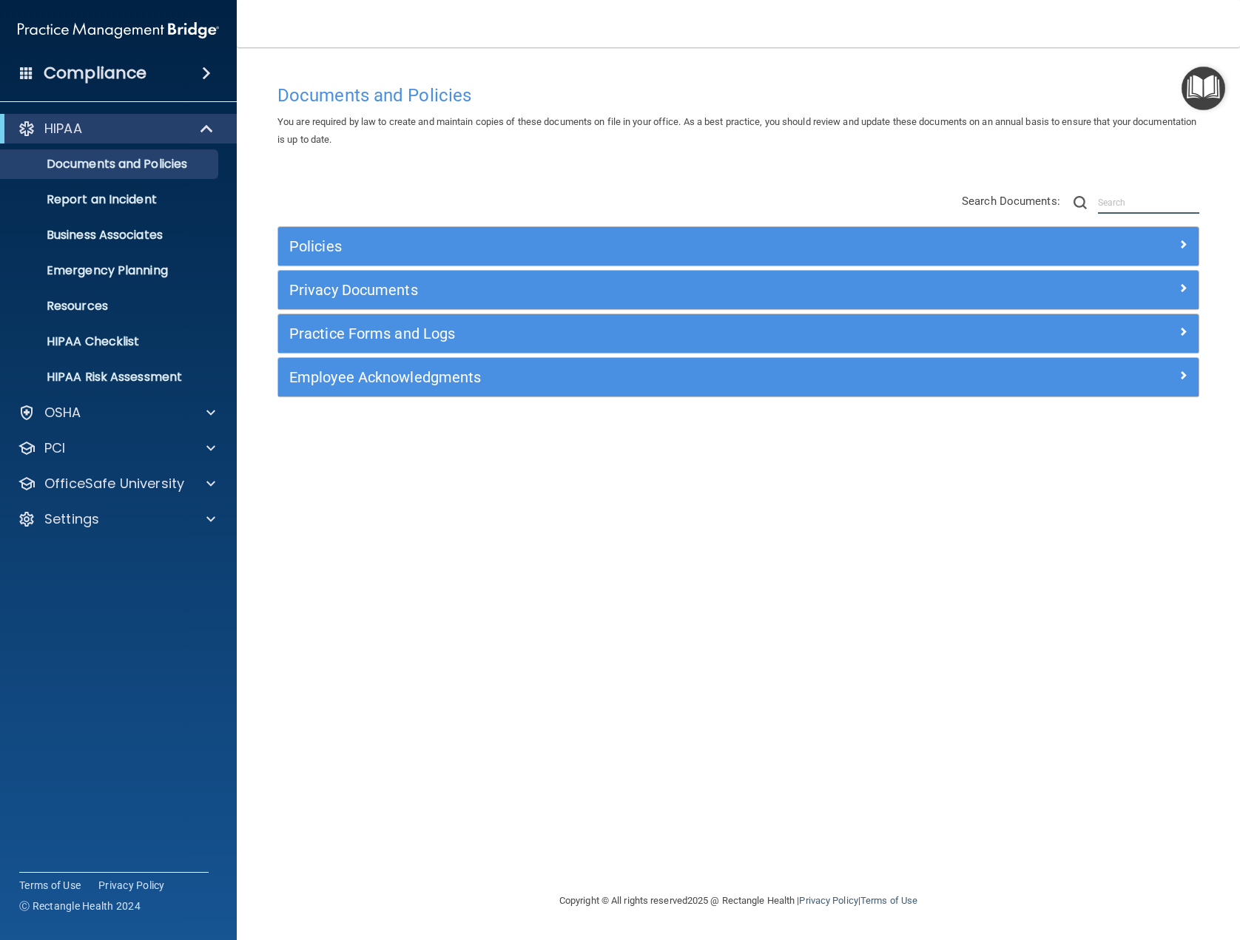
click at [1135, 204] on input "text" at bounding box center [1148, 203] width 101 height 22
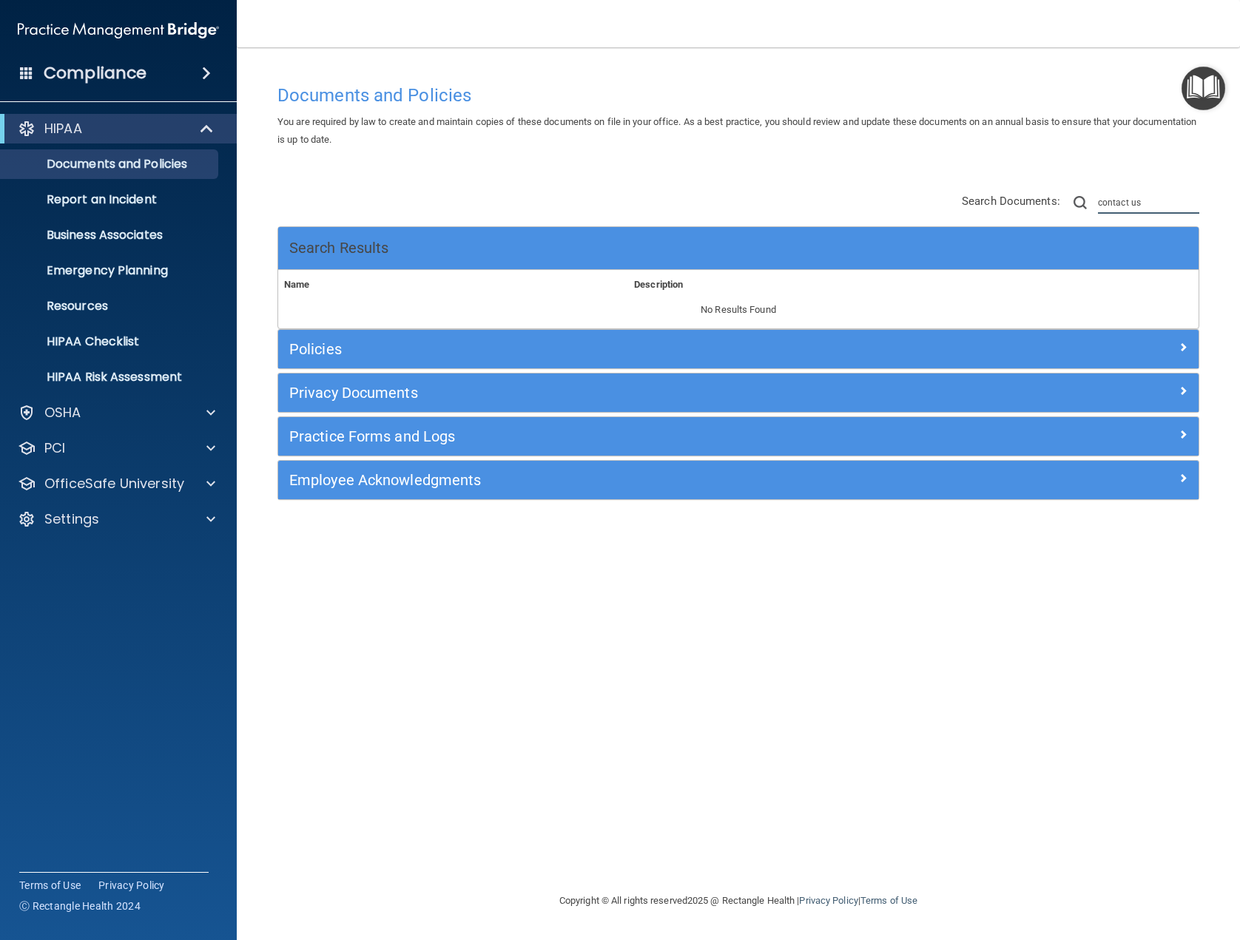
type input "contact us"
